Goal: Task Accomplishment & Management: Use online tool/utility

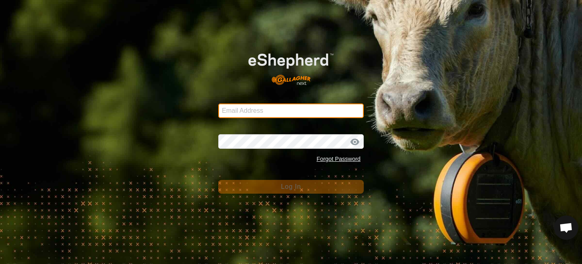
click at [290, 110] on input "Email Address" at bounding box center [290, 110] width 145 height 15
type input "[EMAIL_ADDRESS][DOMAIN_NAME]"
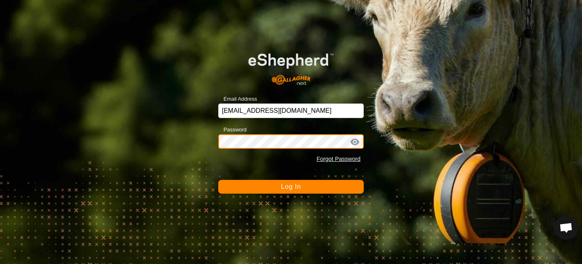
click at [218, 180] on button "Log In" at bounding box center [290, 187] width 145 height 14
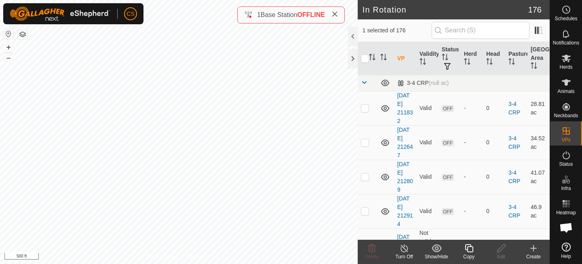
click at [470, 249] on icon at bounding box center [469, 248] width 10 height 10
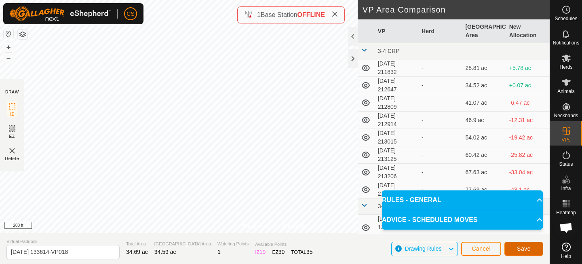
click at [527, 247] on span "Save" at bounding box center [524, 248] width 14 height 6
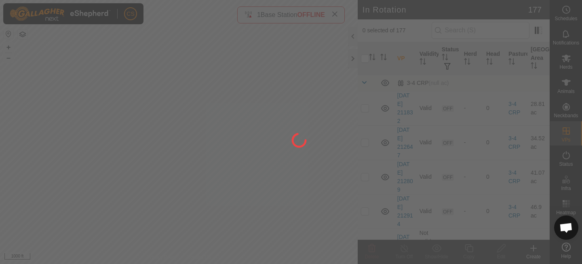
drag, startPoint x: 88, startPoint y: 74, endPoint x: 295, endPoint y: 232, distance: 260.0
click at [295, 232] on div at bounding box center [291, 132] width 582 height 264
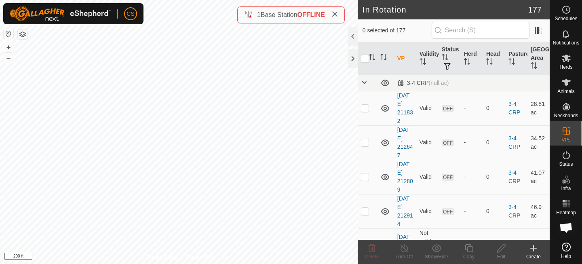
checkbox input "true"
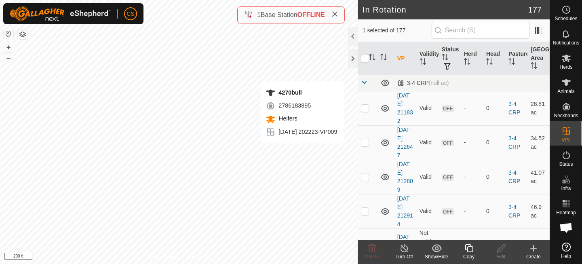
click at [469, 248] on icon at bounding box center [469, 248] width 10 height 10
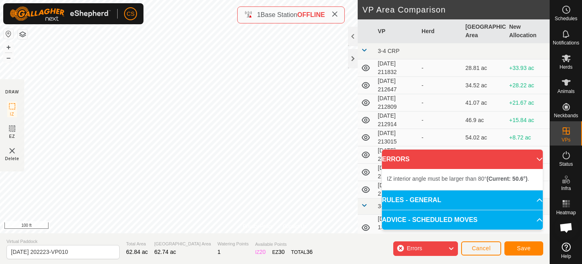
click at [122, 19] on div "CS Schedules Notifications Herds Animals Neckbands VPs Status Infra Heatmap Hel…" at bounding box center [291, 132] width 582 height 264
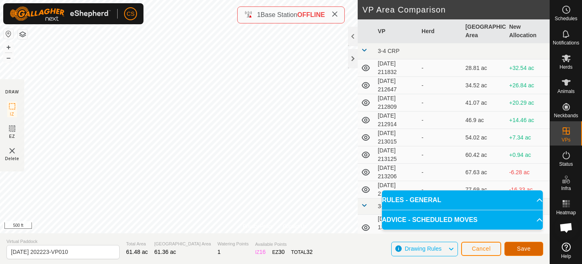
click at [518, 244] on button "Save" at bounding box center [523, 249] width 39 height 14
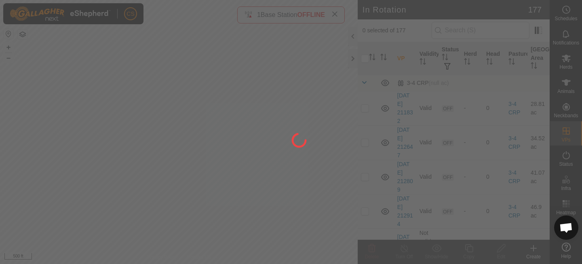
click at [565, 59] on div at bounding box center [291, 132] width 582 height 264
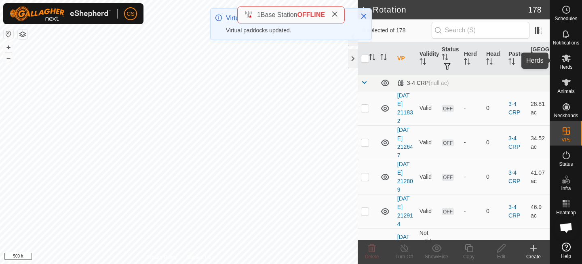
click at [564, 60] on icon at bounding box center [566, 58] width 10 height 10
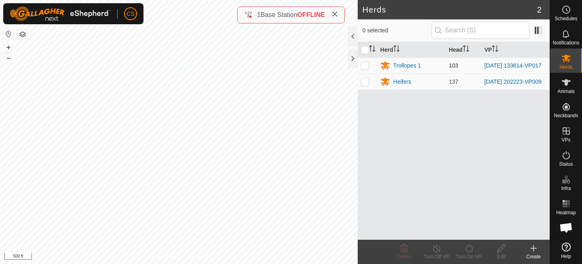
click at [367, 65] on p-checkbox at bounding box center [365, 65] width 8 height 6
checkbox input "true"
click at [465, 246] on icon at bounding box center [469, 248] width 10 height 10
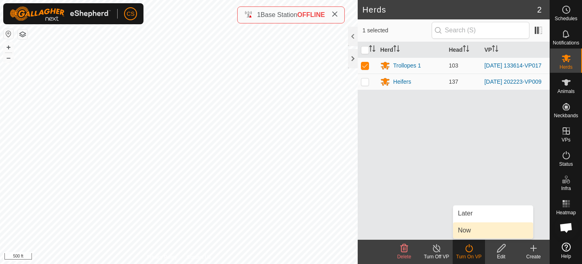
click at [469, 226] on link "Now" at bounding box center [493, 230] width 80 height 16
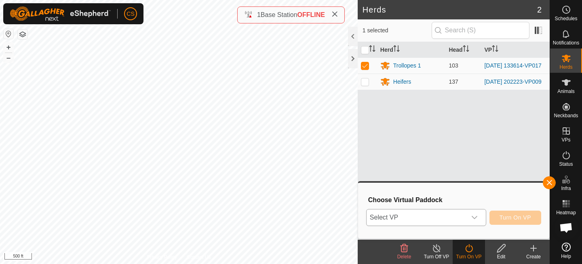
click at [440, 214] on span "Select VP" at bounding box center [417, 217] width 100 height 16
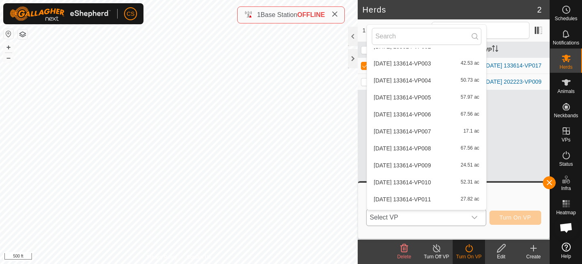
scroll to position [402, 0]
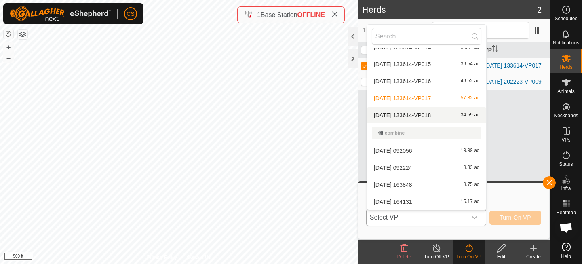
click at [424, 112] on li "[DATE] 133614-VP018 34.59 ac" at bounding box center [426, 115] width 119 height 16
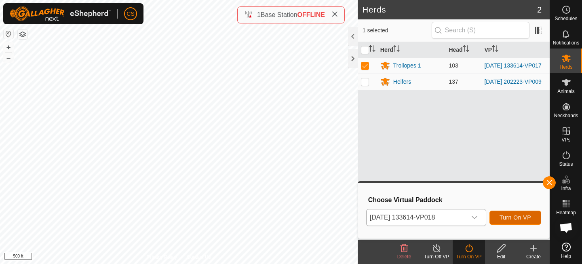
click at [499, 213] on button "Turn On VP" at bounding box center [515, 218] width 52 height 14
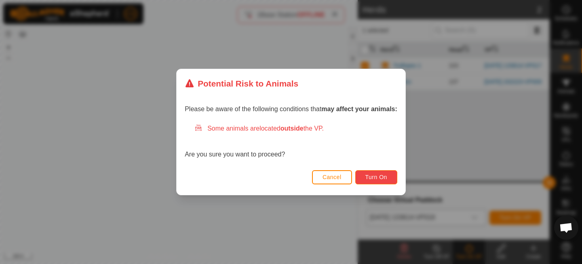
click at [367, 174] on span "Turn On" at bounding box center [376, 177] width 22 height 6
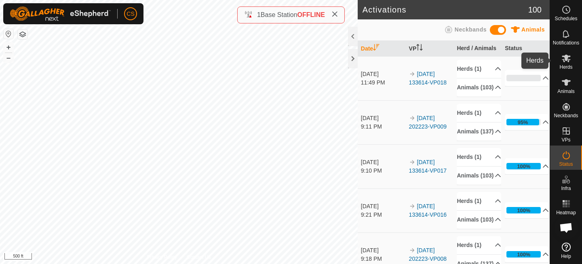
click at [560, 61] on es-mob-svg-icon at bounding box center [566, 58] width 15 height 13
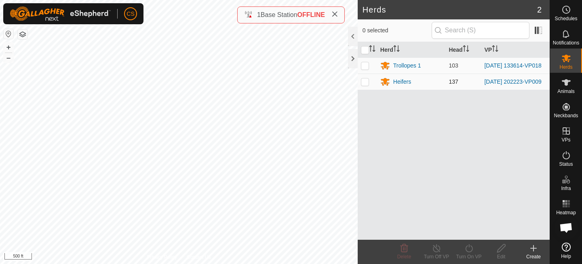
click at [368, 84] on p-checkbox at bounding box center [365, 81] width 8 height 6
checkbox input "true"
click at [469, 247] on icon at bounding box center [468, 248] width 7 height 8
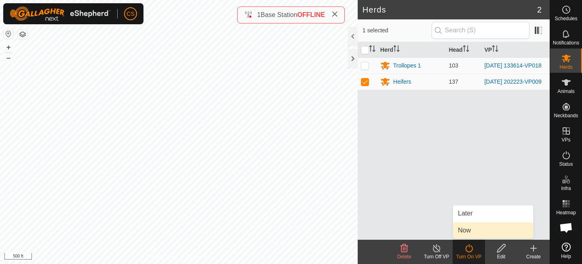
click at [469, 231] on link "Now" at bounding box center [493, 230] width 80 height 16
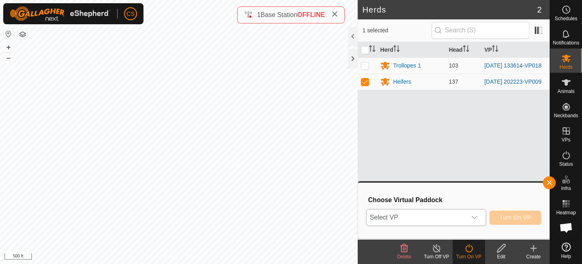
click at [453, 215] on span "Select VP" at bounding box center [417, 217] width 100 height 16
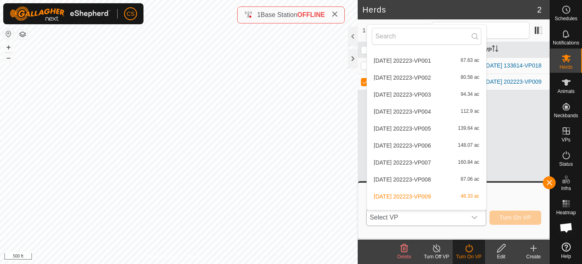
scroll to position [3045, 0]
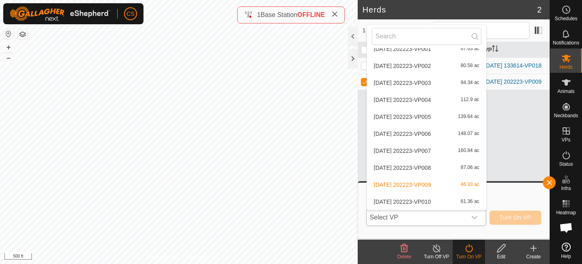
click at [422, 198] on li "[DATE] 202223-VP010 61.36 ac" at bounding box center [426, 202] width 119 height 16
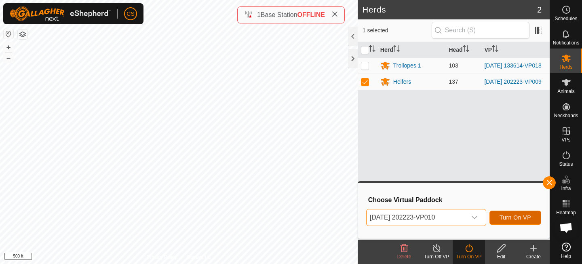
click at [517, 216] on span "Turn On VP" at bounding box center [515, 217] width 32 height 6
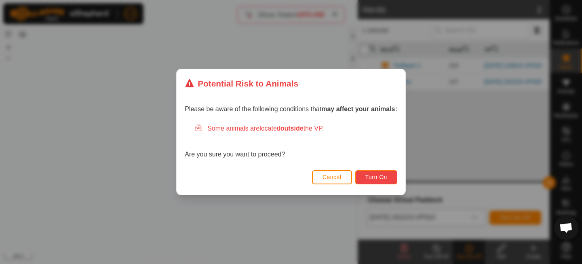
click at [388, 179] on button "Turn On" at bounding box center [376, 177] width 42 height 14
